Goal: Navigation & Orientation: Find specific page/section

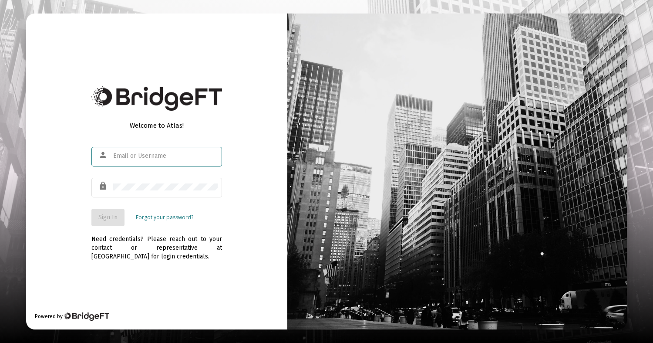
type input "[EMAIL_ADDRESS][DOMAIN_NAME]"
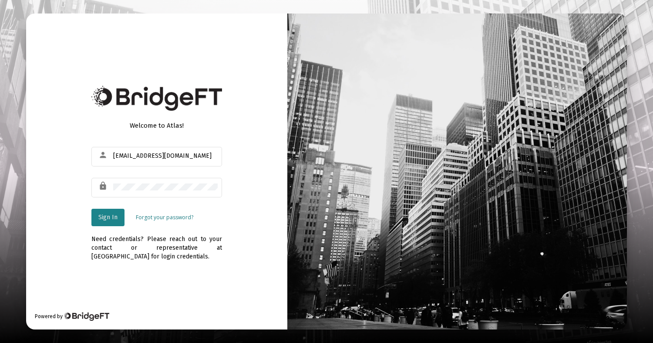
click at [101, 220] on span "Sign In" at bounding box center [107, 216] width 19 height 7
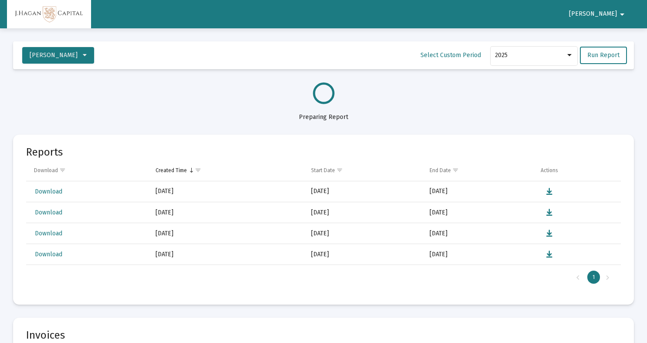
select select "View all"
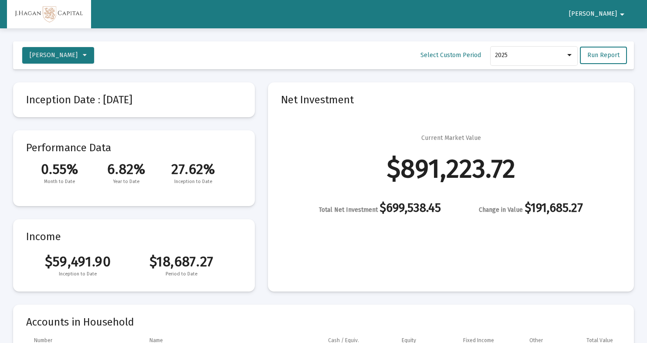
scroll to position [1255, 0]
